Goal: Task Accomplishment & Management: Manage account settings

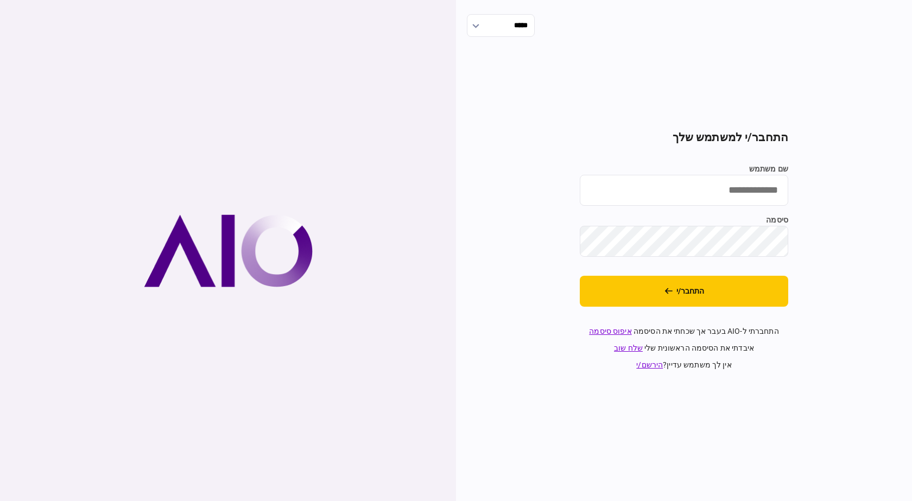
click at [667, 200] on input "שם משתמש" at bounding box center [684, 190] width 209 height 31
type input "**********"
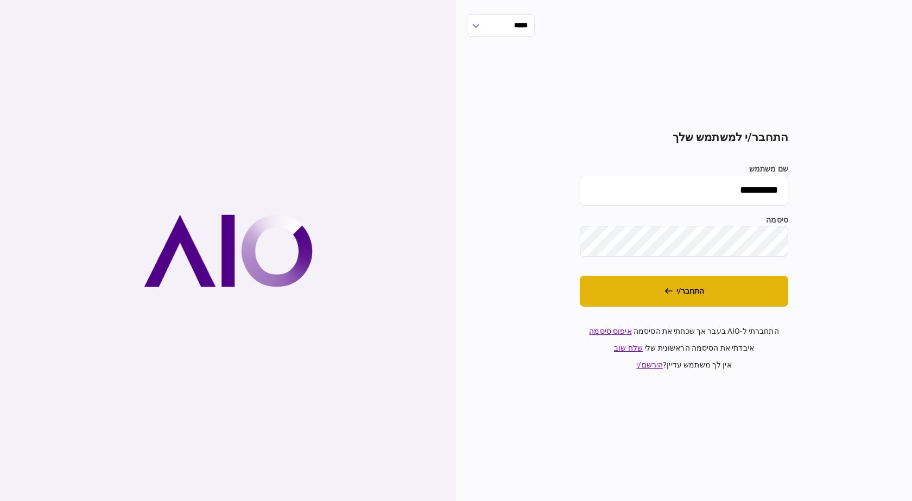
click at [743, 305] on button "התחבר/י" at bounding box center [684, 291] width 209 height 31
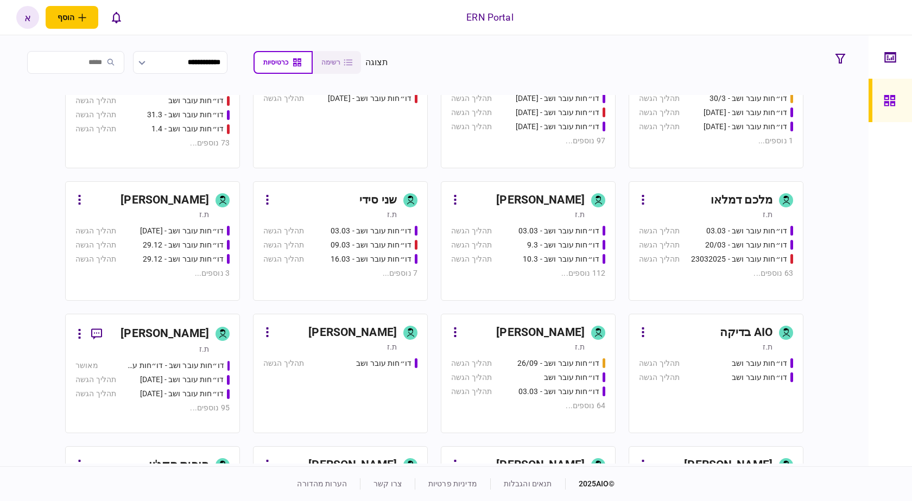
scroll to position [543, 0]
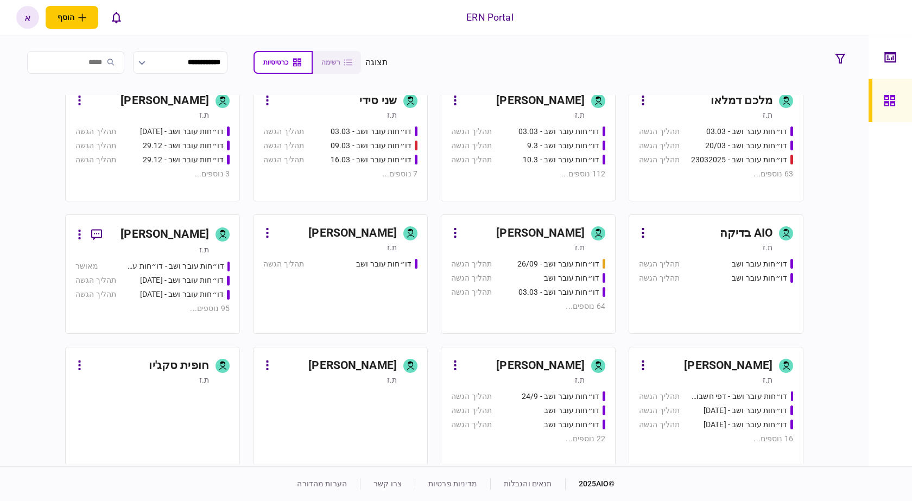
click at [484, 105] on div "[PERSON_NAME]" at bounding box center [524, 100] width 121 height 17
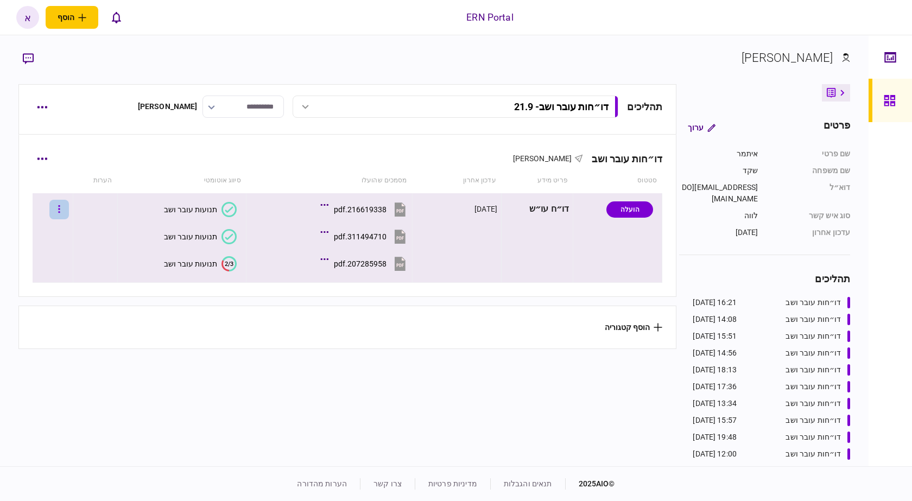
click at [62, 207] on button "button" at bounding box center [59, 210] width 20 height 20
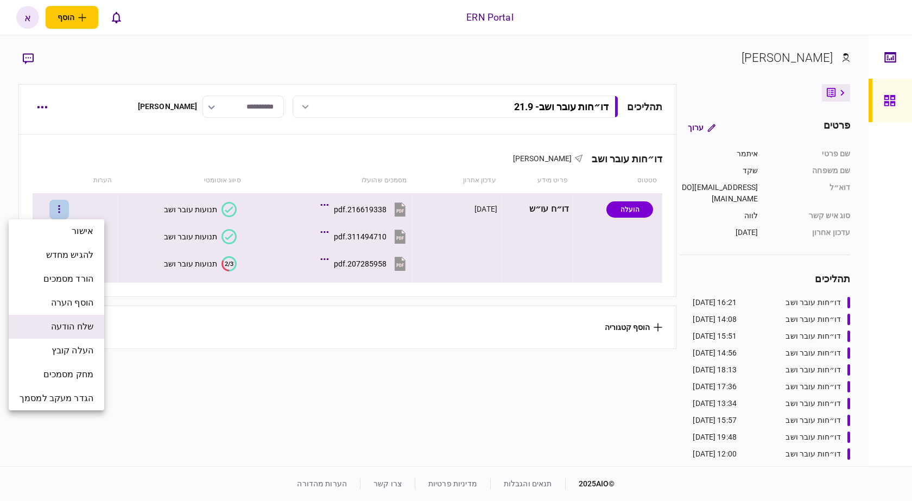
click at [87, 323] on span "שלח הודעה" at bounding box center [72, 326] width 42 height 13
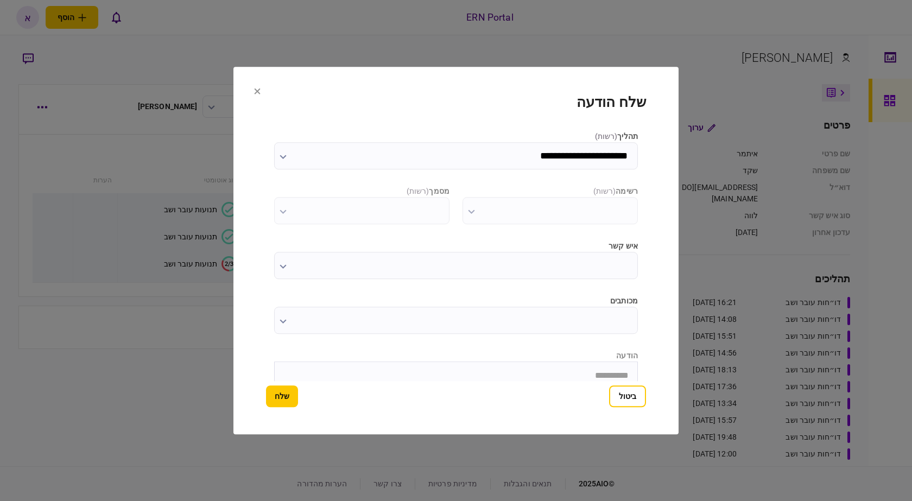
type input "**********"
type input "*********"
click at [635, 395] on button "ביטול" at bounding box center [627, 397] width 37 height 22
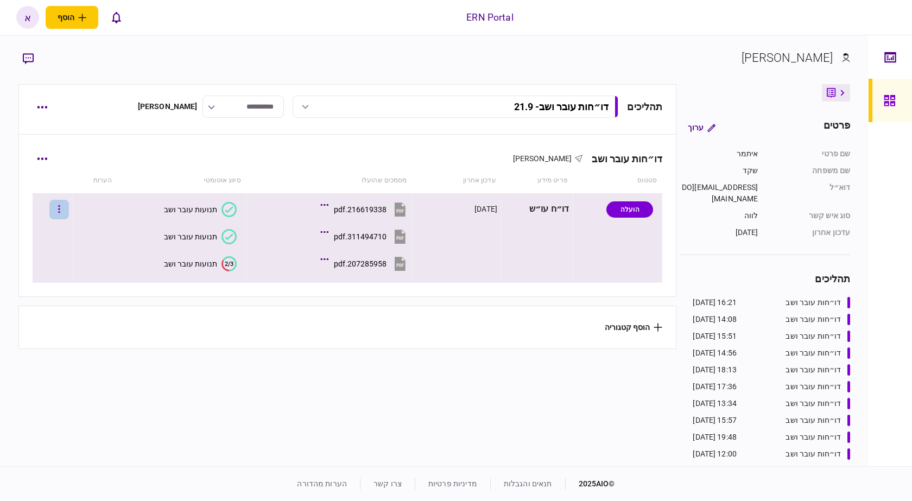
click at [60, 212] on icon "button" at bounding box center [60, 209] width 2 height 8
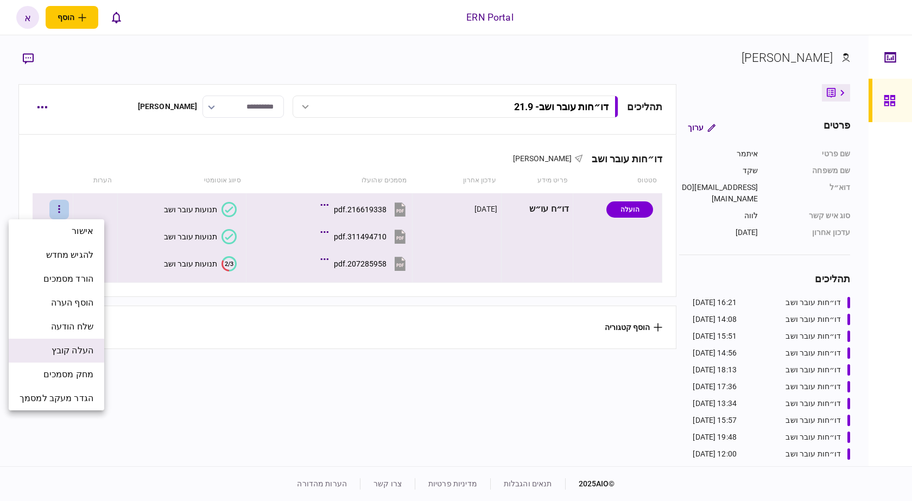
click at [73, 347] on span "העלה קובץ" at bounding box center [73, 350] width 42 height 13
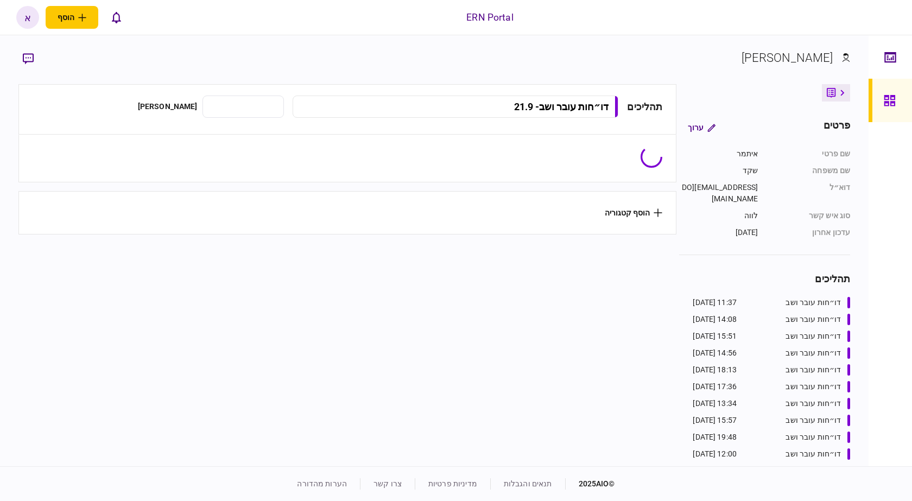
type input "**********"
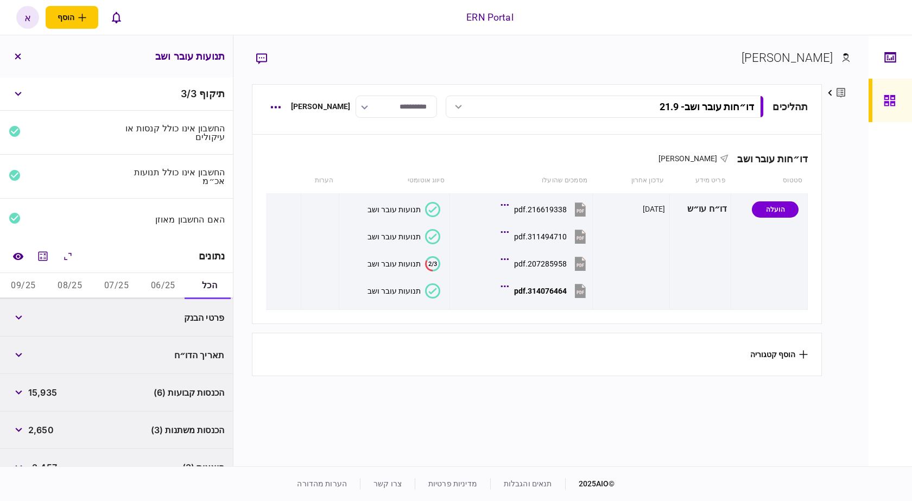
click at [155, 282] on button "06/25" at bounding box center [163, 286] width 47 height 26
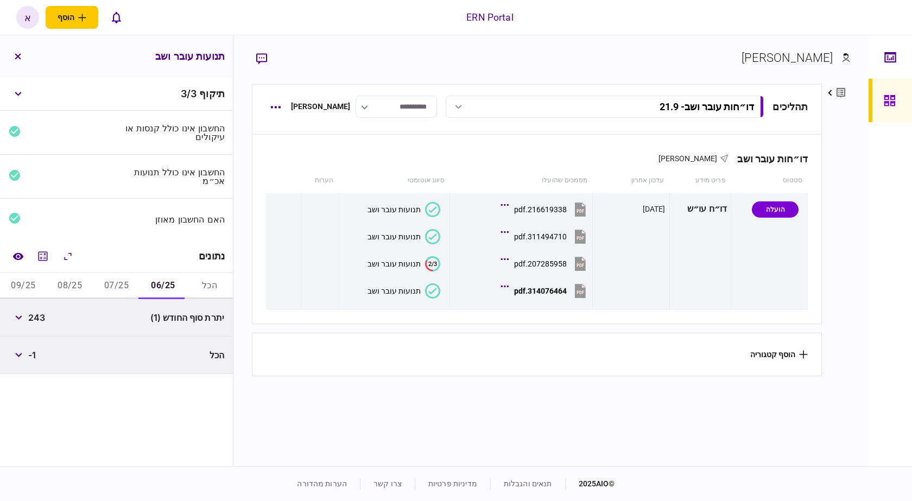
click at [45, 317] on span "243" at bounding box center [36, 317] width 17 height 13
click at [45, 316] on span "243" at bounding box center [36, 317] width 17 height 13
click at [38, 320] on span "243" at bounding box center [36, 317] width 17 height 13
copy span "243"
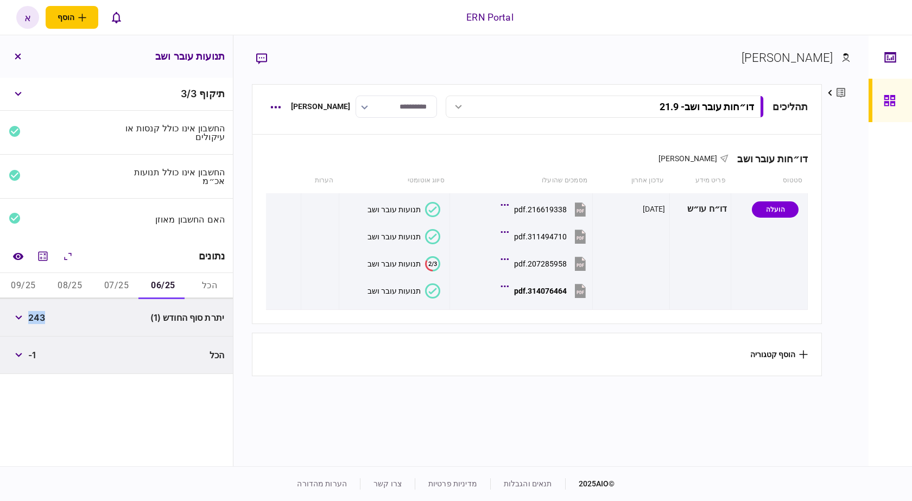
click at [130, 284] on button "07/25" at bounding box center [116, 286] width 47 height 26
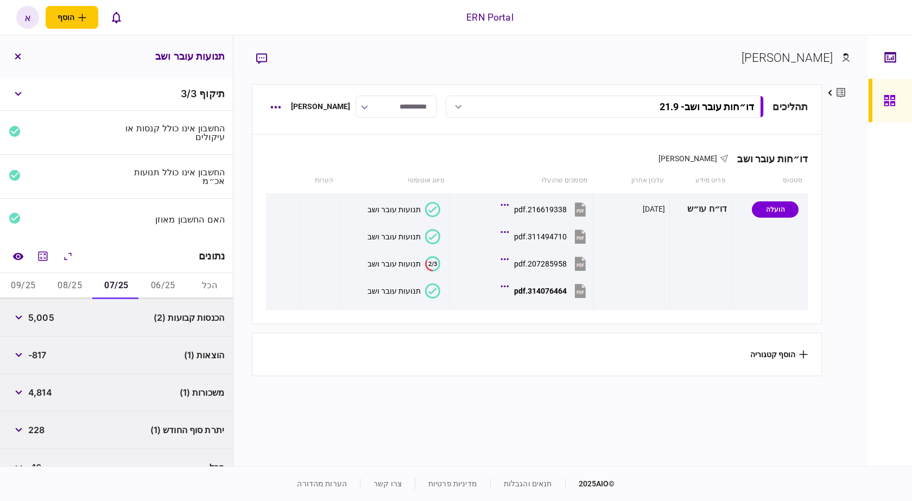
click at [47, 319] on span "5,005" at bounding box center [41, 317] width 26 height 13
copy span "5,005"
click at [45, 355] on span "-817" at bounding box center [37, 355] width 18 height 13
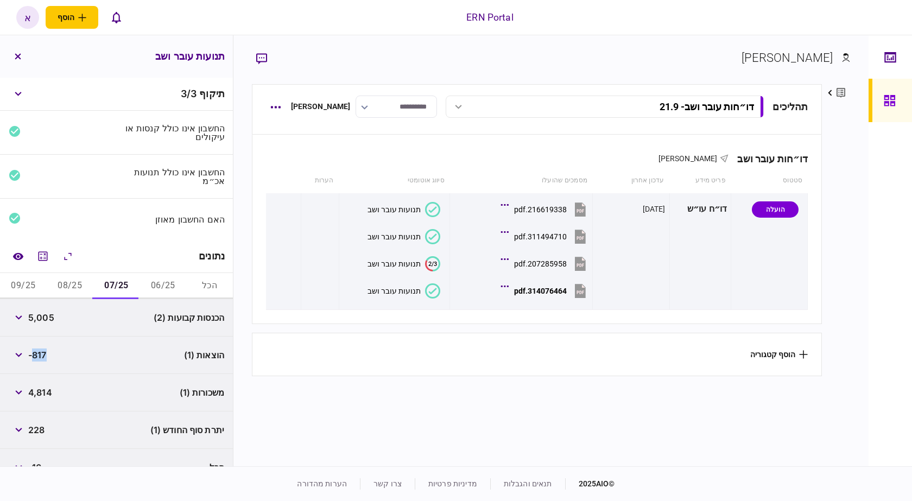
copy span "817"
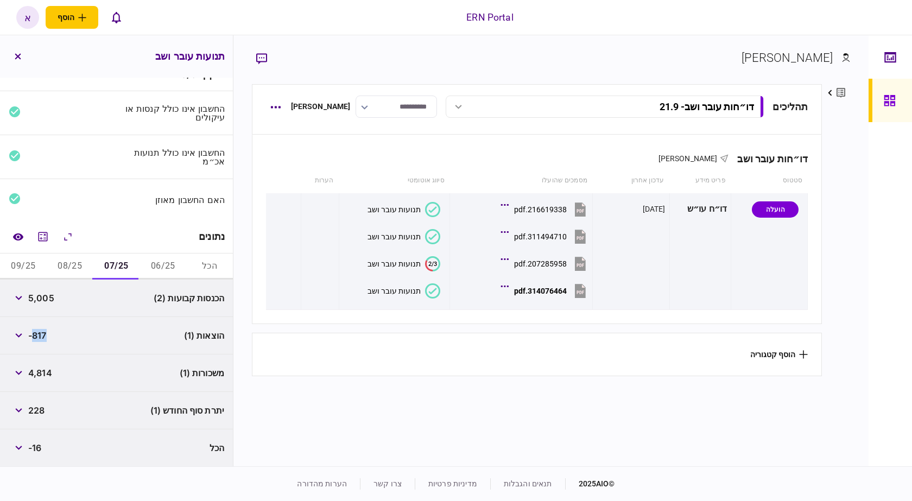
scroll to position [20, 0]
click at [28, 403] on button "button" at bounding box center [19, 410] width 20 height 20
click at [43, 410] on span "228" at bounding box center [36, 410] width 16 height 13
copy span "228"
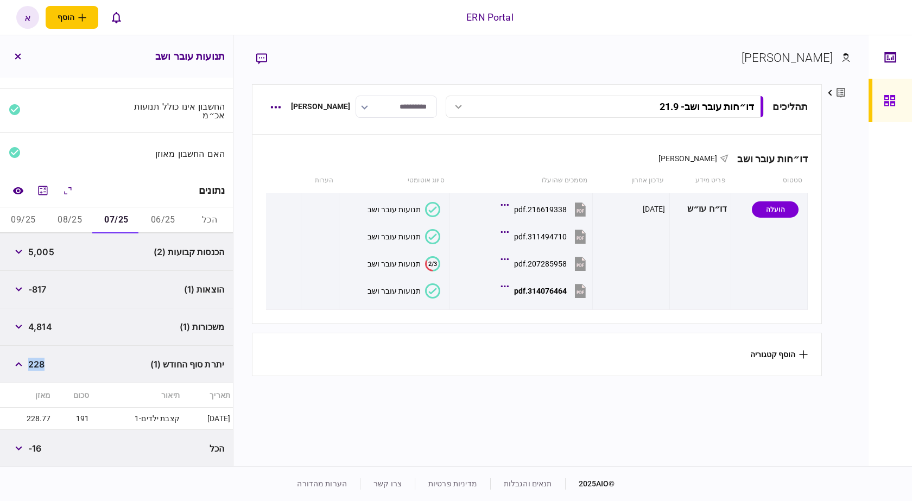
scroll to position [67, 0]
click at [70, 220] on button "08/25" at bounding box center [70, 219] width 47 height 26
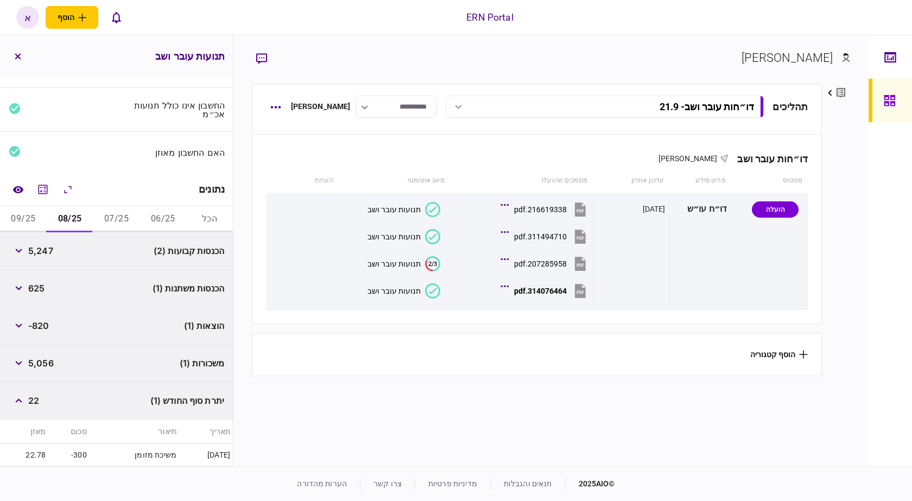
click at [47, 252] on span "5,247" at bounding box center [40, 250] width 25 height 13
copy span "5,247"
click at [39, 284] on span "625" at bounding box center [36, 288] width 16 height 13
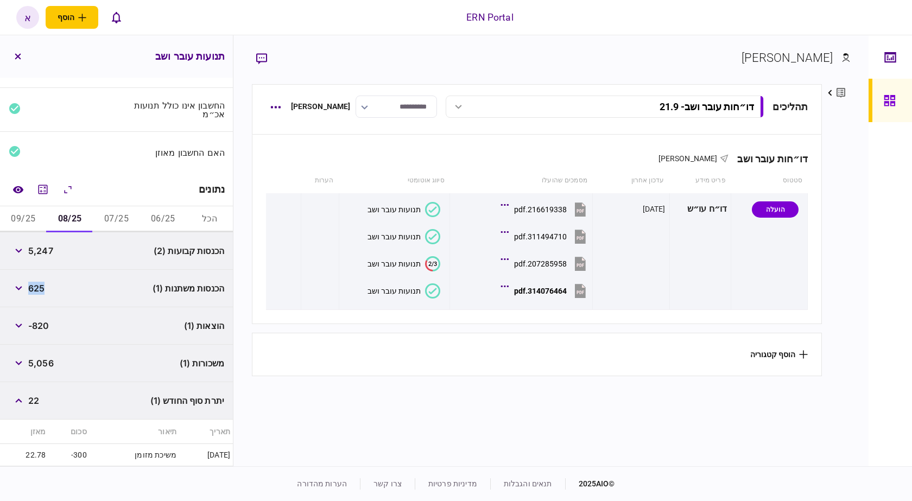
copy span "625"
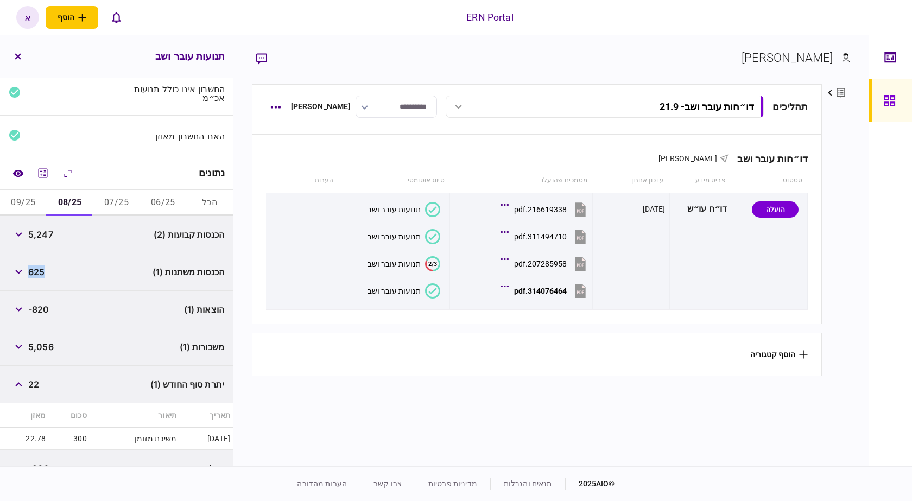
scroll to position [104, 0]
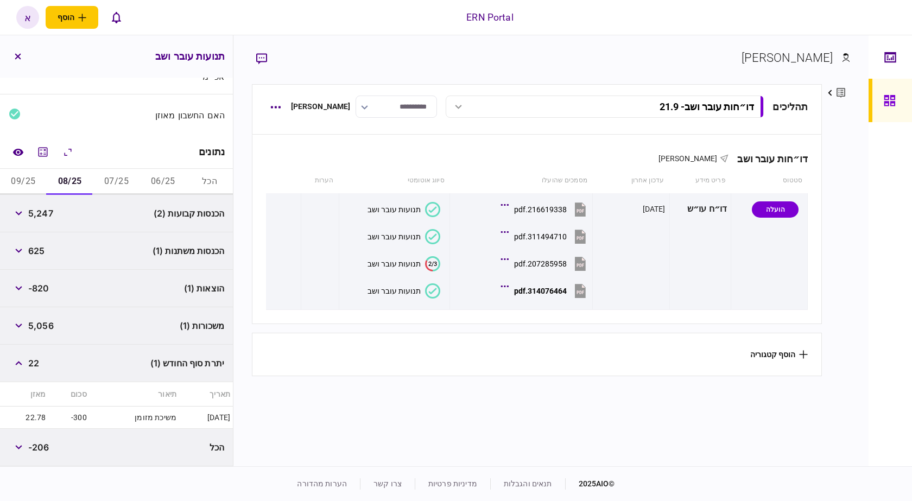
click at [37, 364] on span "22" at bounding box center [33, 363] width 11 height 13
copy span "22"
click at [16, 179] on button "09/25" at bounding box center [23, 182] width 47 height 26
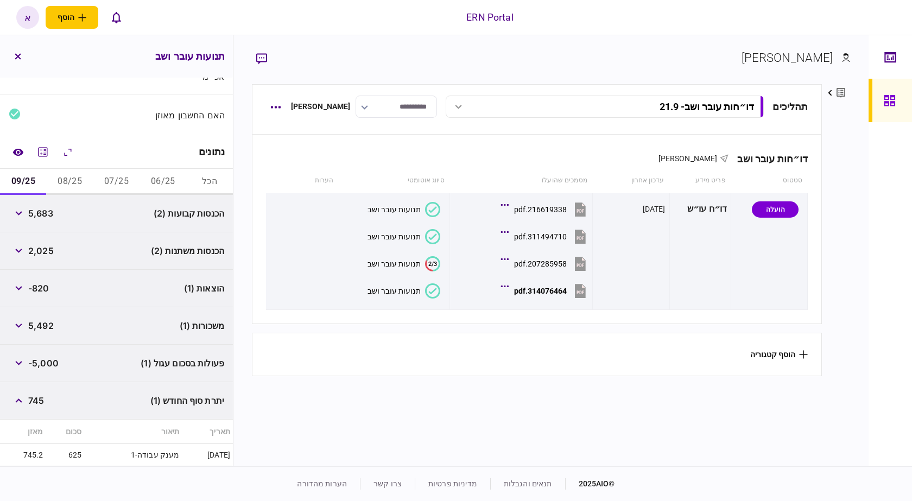
click at [38, 214] on span "5,683" at bounding box center [40, 213] width 25 height 13
copy span "5,683"
click at [37, 247] on span "2,025" at bounding box center [41, 250] width 26 height 13
click at [37, 248] on span "2,025" at bounding box center [41, 250] width 26 height 13
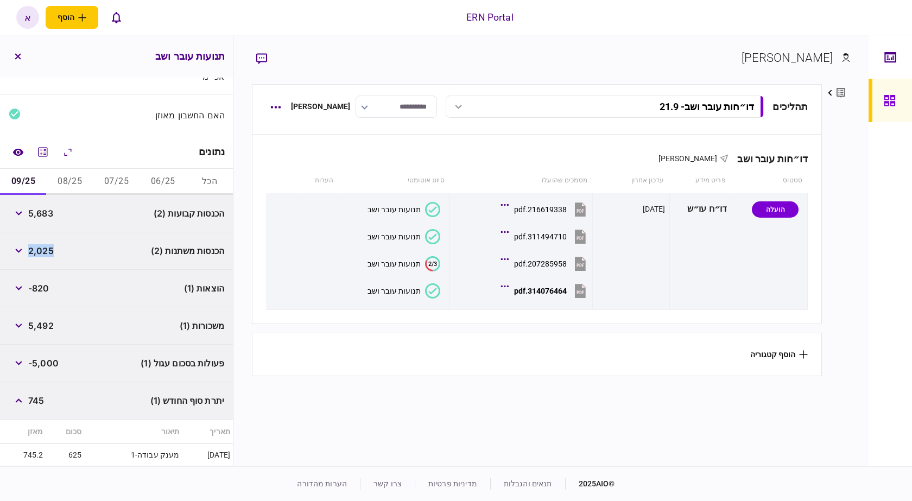
copy span "2,025"
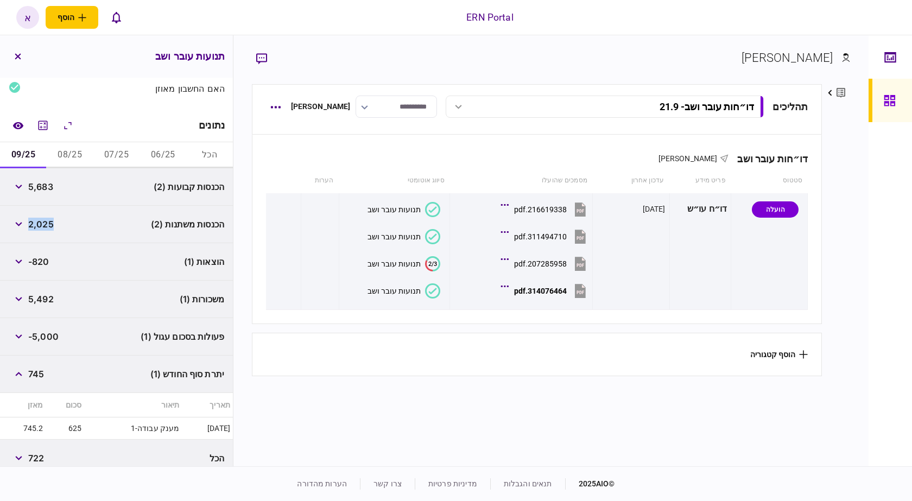
scroll to position [142, 0]
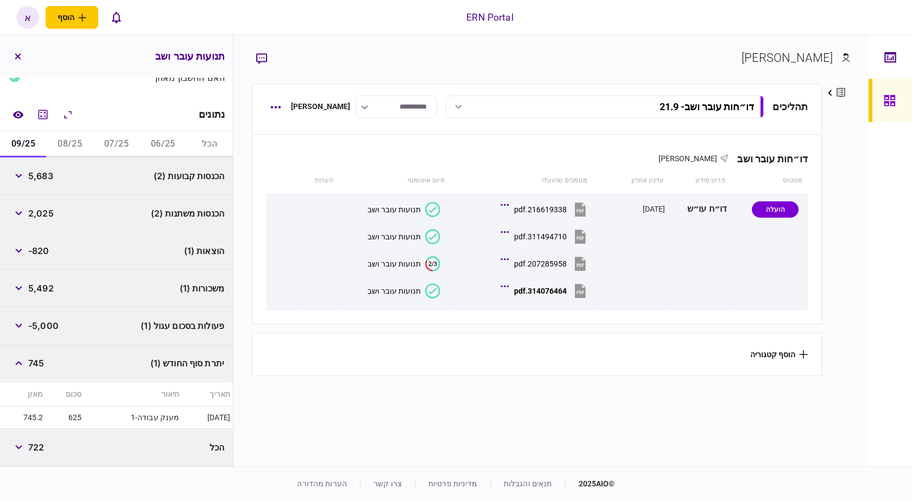
click at [30, 362] on span "745" at bounding box center [36, 363] width 16 height 13
copy span "745"
click at [19, 322] on button "button" at bounding box center [19, 326] width 20 height 20
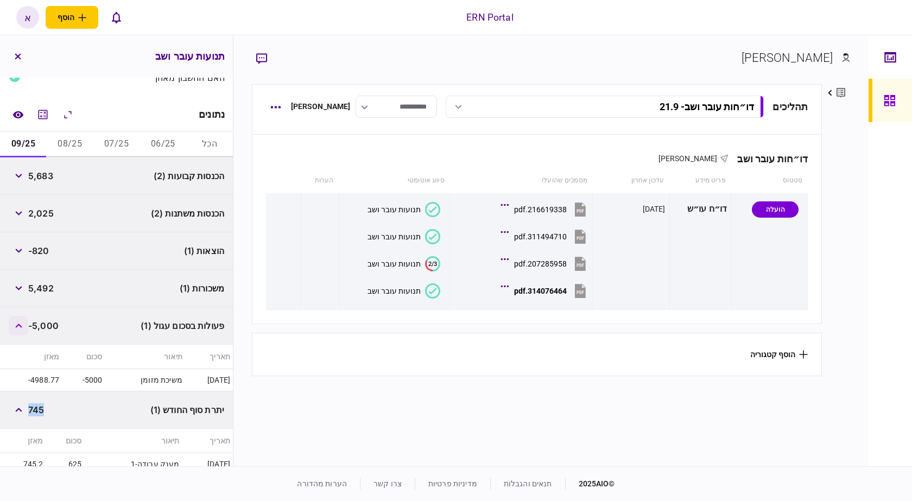
click at [19, 322] on button "button" at bounding box center [19, 326] width 20 height 20
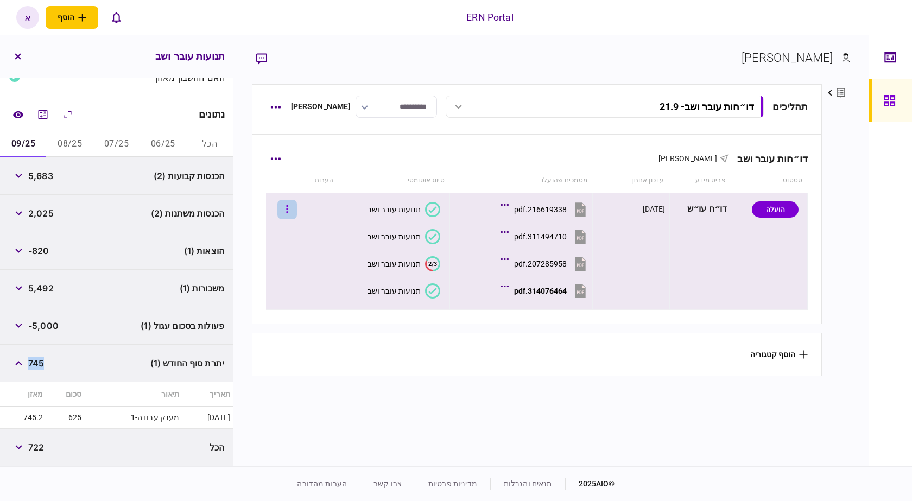
click at [297, 209] on button "button" at bounding box center [288, 210] width 20 height 20
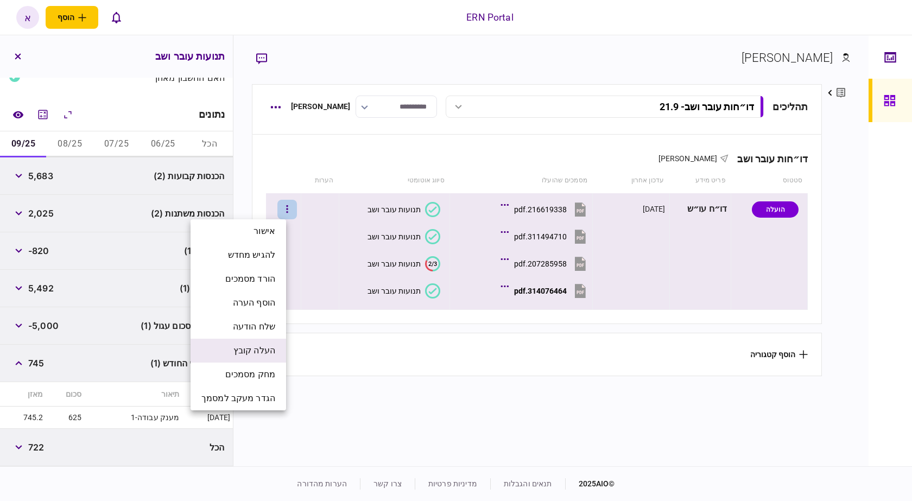
click at [272, 350] on span "העלה קובץ" at bounding box center [255, 350] width 42 height 13
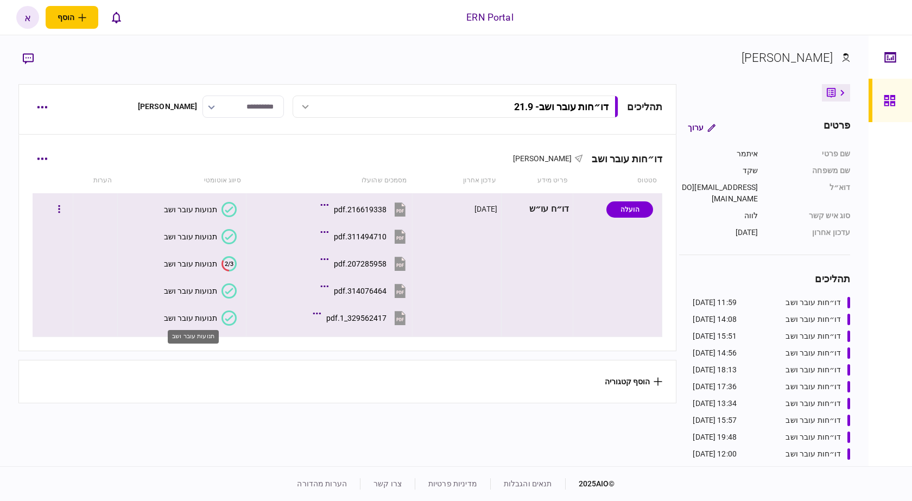
click at [213, 318] on div "תנועות עובר ושב" at bounding box center [190, 318] width 53 height 9
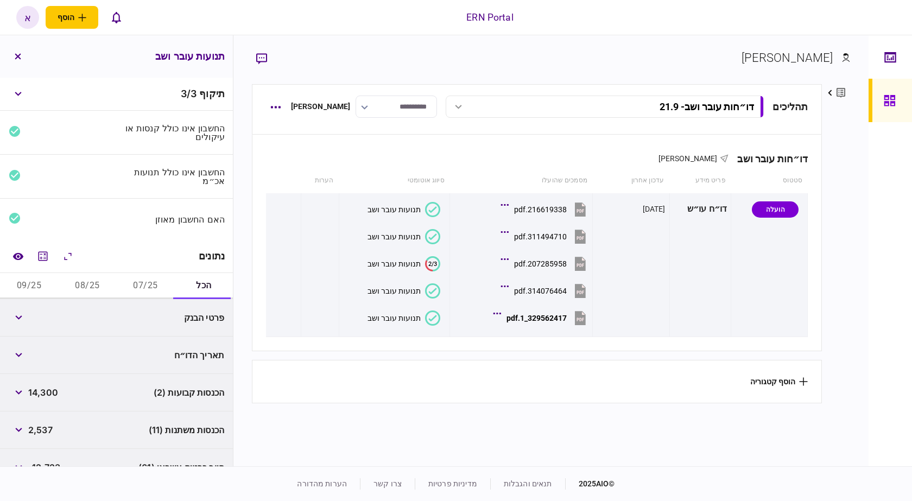
click at [148, 296] on button "07/25" at bounding box center [146, 286] width 58 height 26
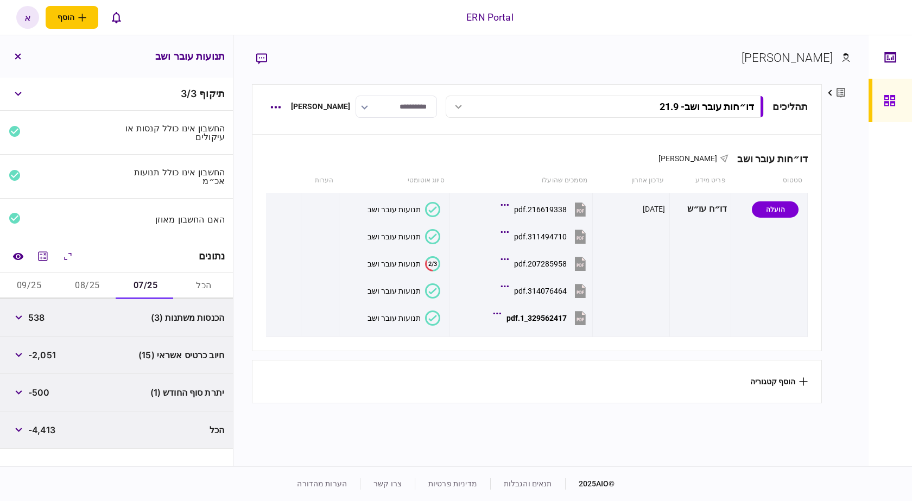
click at [40, 318] on span "538" at bounding box center [36, 317] width 16 height 13
copy span "538"
click at [39, 319] on span "538" at bounding box center [36, 317] width 16 height 13
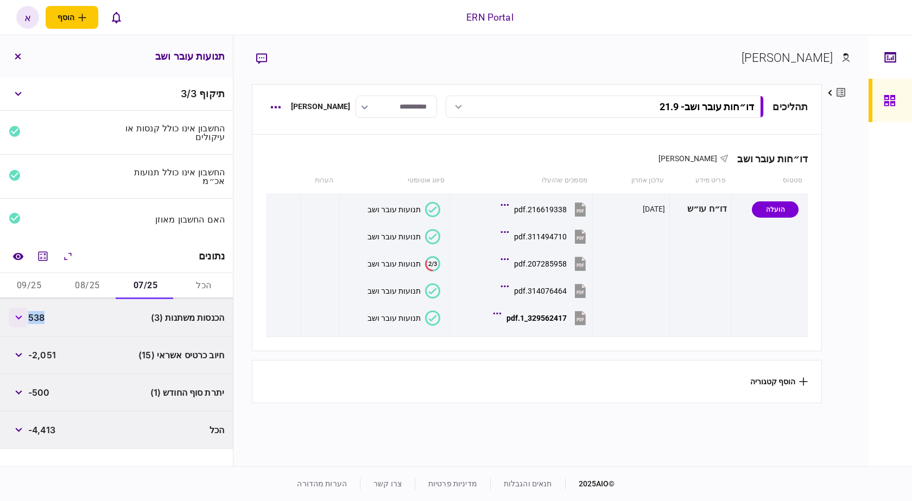
click at [17, 311] on button "button" at bounding box center [19, 318] width 20 height 20
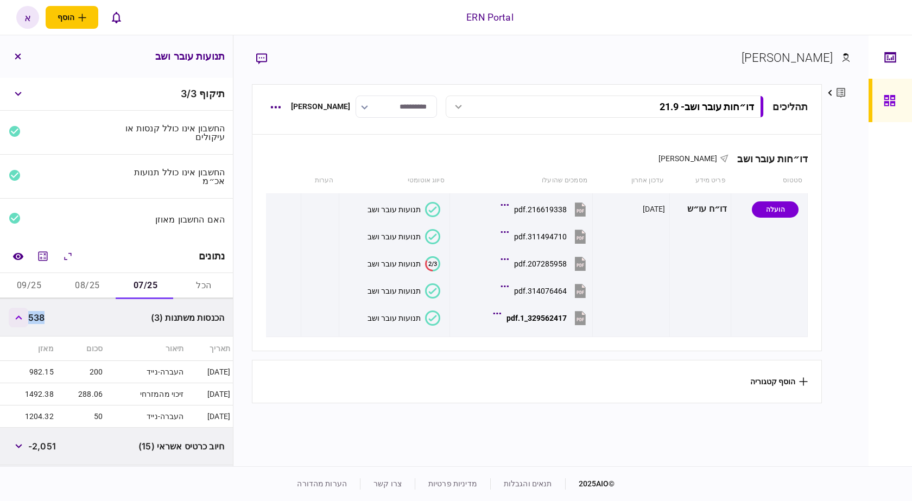
click at [17, 311] on button "button" at bounding box center [19, 318] width 20 height 20
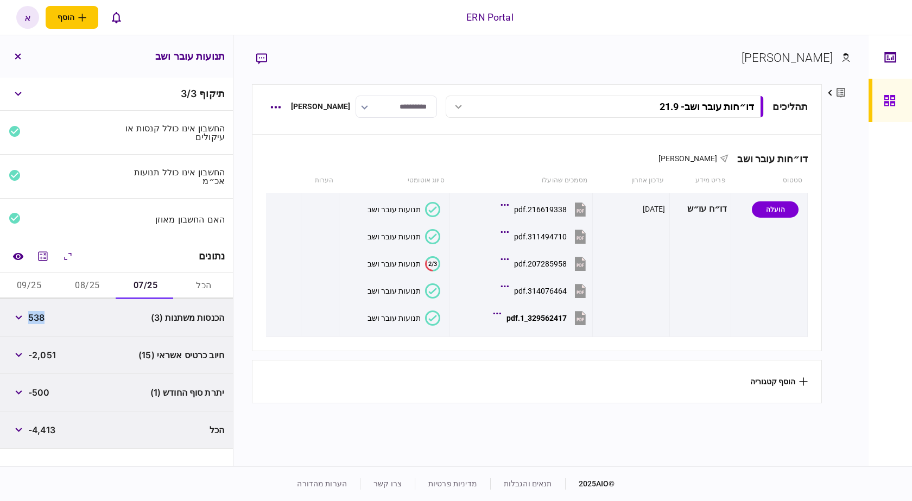
click at [44, 398] on span "-500" at bounding box center [39, 392] width 22 height 13
click at [43, 394] on span "-500" at bounding box center [39, 392] width 22 height 13
click at [35, 394] on span "-500" at bounding box center [39, 392] width 22 height 13
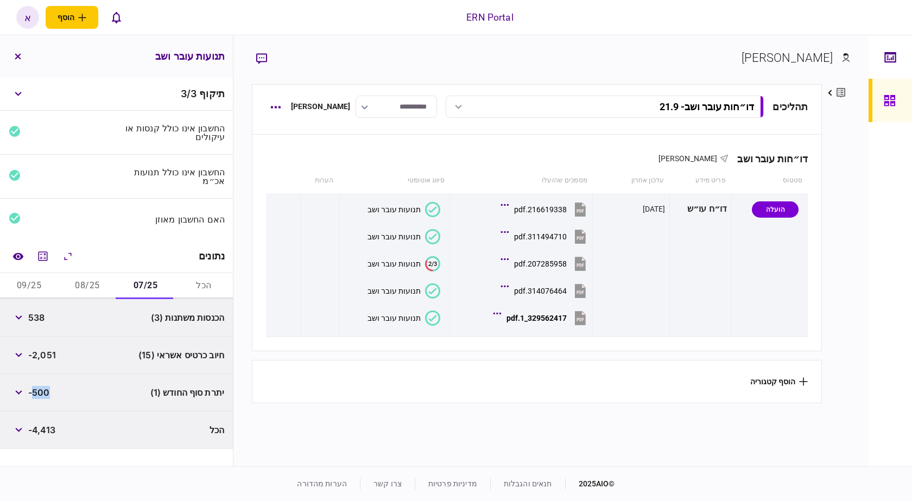
copy span "500"
click at [98, 294] on button "08/25" at bounding box center [87, 286] width 58 height 26
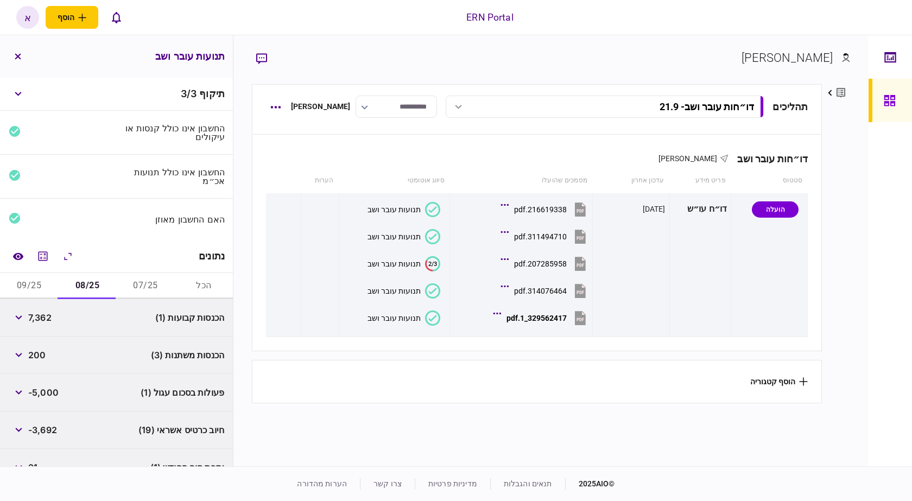
click at [41, 321] on span "7,362" at bounding box center [39, 317] width 23 height 13
copy span "7,362"
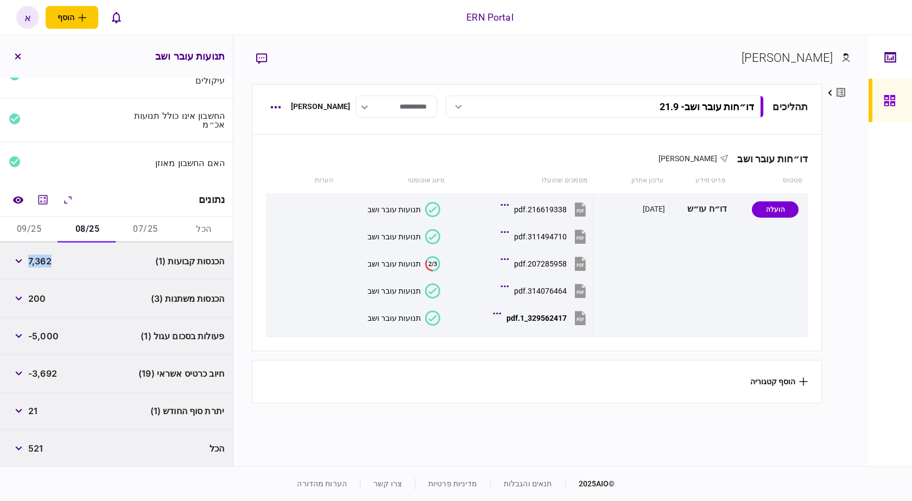
scroll to position [58, 0]
click at [36, 412] on span "21" at bounding box center [32, 410] width 9 height 13
copy span "21"
click at [42, 217] on button "09/25" at bounding box center [29, 229] width 58 height 26
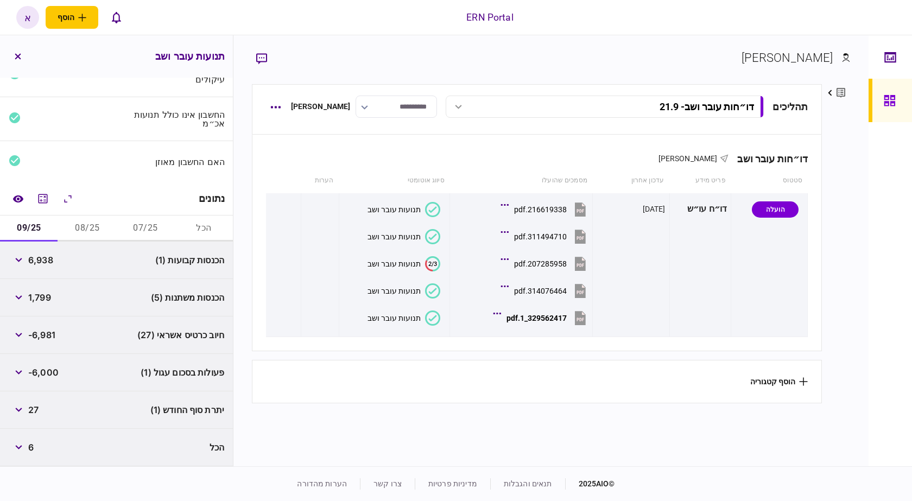
click at [41, 257] on span "6,938" at bounding box center [40, 260] width 25 height 13
copy span "9"
click at [43, 261] on span "6,938" at bounding box center [40, 260] width 25 height 13
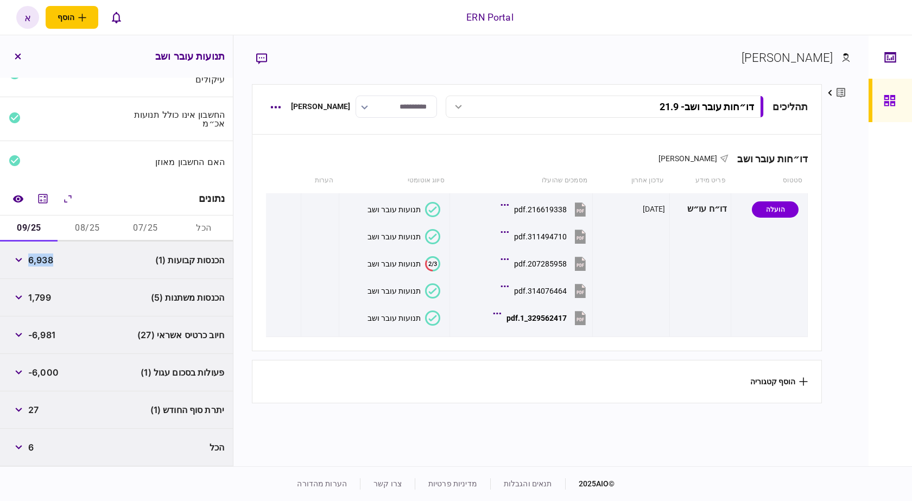
copy span "6,938"
click at [37, 415] on span "27" at bounding box center [33, 410] width 10 height 13
copy span "27"
